Goal: Information Seeking & Learning: Learn about a topic

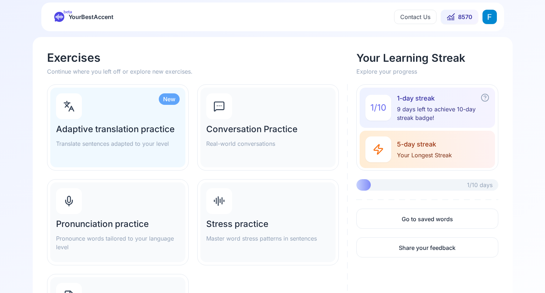
scroll to position [2, 0]
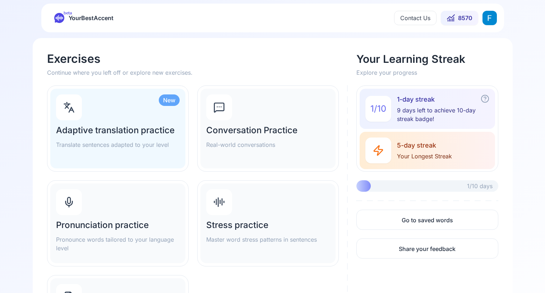
click at [131, 218] on div "Pronunciation practice Pronounce words tailored to your language level" at bounding box center [117, 223] width 135 height 80
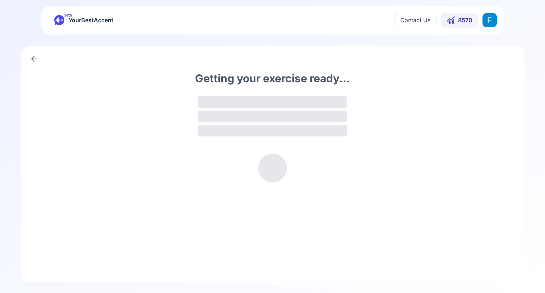
click at [413, 15] on button "Contact Us" at bounding box center [415, 20] width 42 height 14
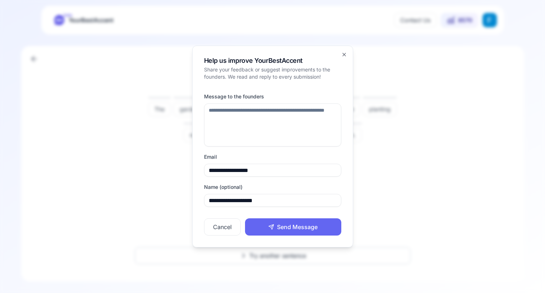
click at [390, 35] on div at bounding box center [272, 146] width 545 height 293
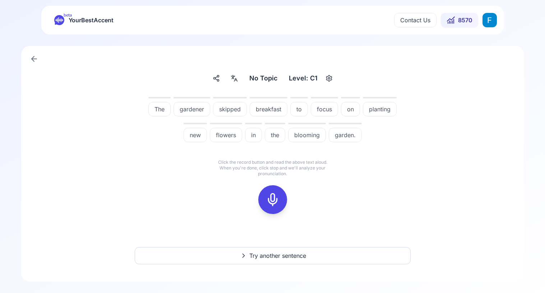
click at [496, 19] on html "beta YourBestAccent Contact Us 8570 No Topic No Topic Level: C1 The gardener sk…" at bounding box center [272, 146] width 545 height 293
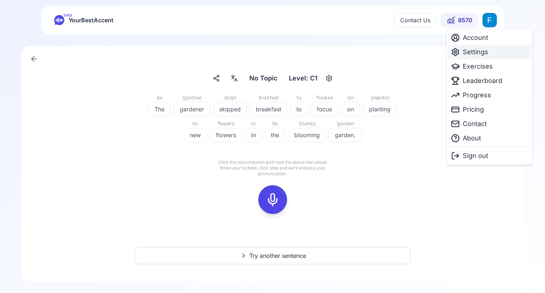
click at [478, 49] on span "Settings" at bounding box center [475, 52] width 25 height 10
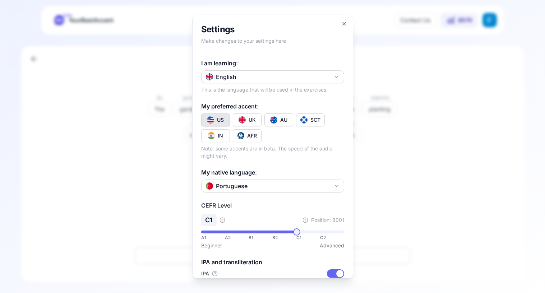
click at [361, 65] on div at bounding box center [272, 146] width 545 height 293
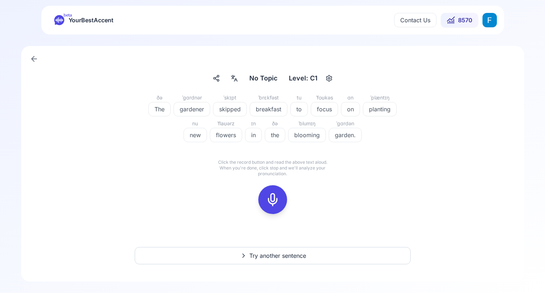
click at [278, 197] on rect at bounding box center [272, 199] width 11 height 11
click at [276, 208] on div at bounding box center [272, 199] width 17 height 29
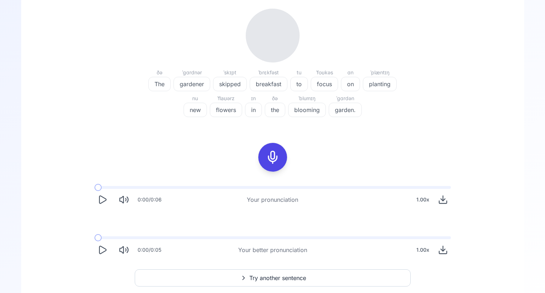
scroll to position [90, 0]
click at [100, 201] on icon "Play" at bounding box center [102, 200] width 10 height 10
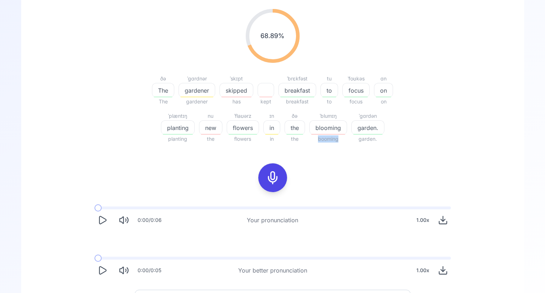
drag, startPoint x: 316, startPoint y: 141, endPoint x: 345, endPoint y: 141, distance: 28.7
click at [345, 141] on span "booming" at bounding box center [328, 139] width 38 height 9
click at [106, 214] on button "Play" at bounding box center [102, 220] width 16 height 16
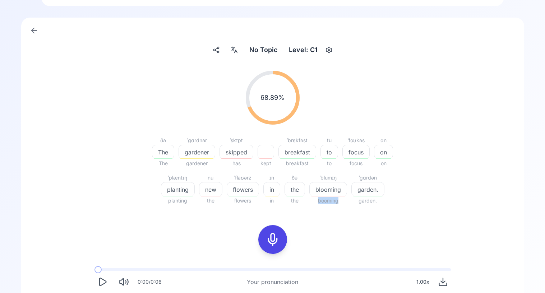
scroll to position [0, 0]
